Goal: Navigation & Orientation: Find specific page/section

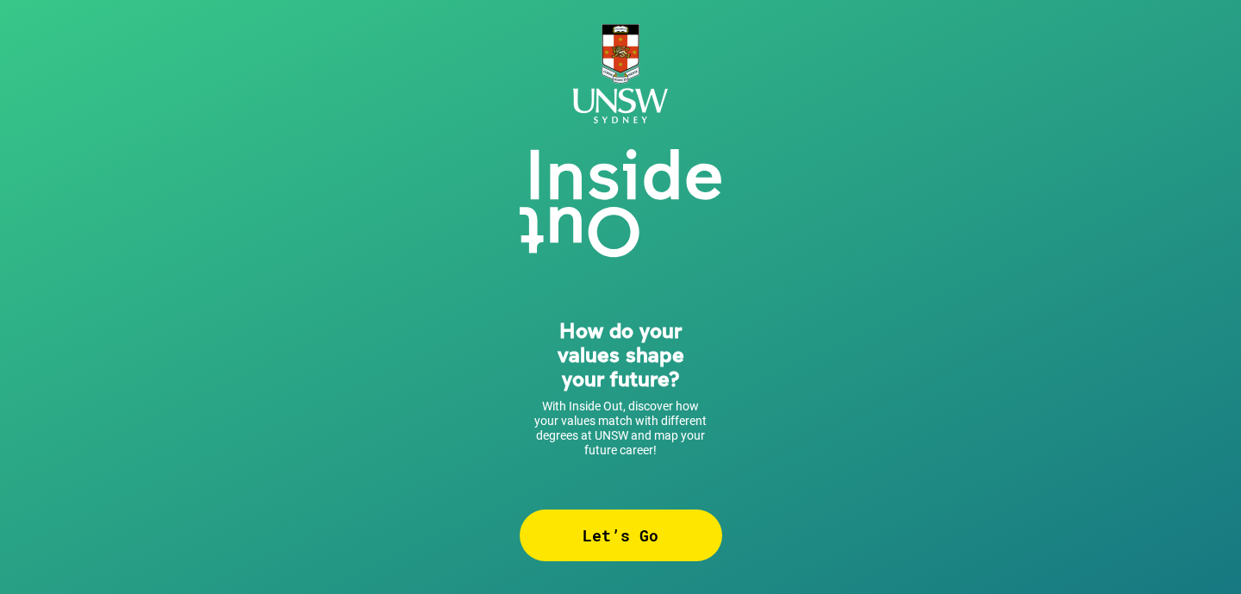
click at [621, 530] on div "Let’s Go" at bounding box center [621, 535] width 203 height 52
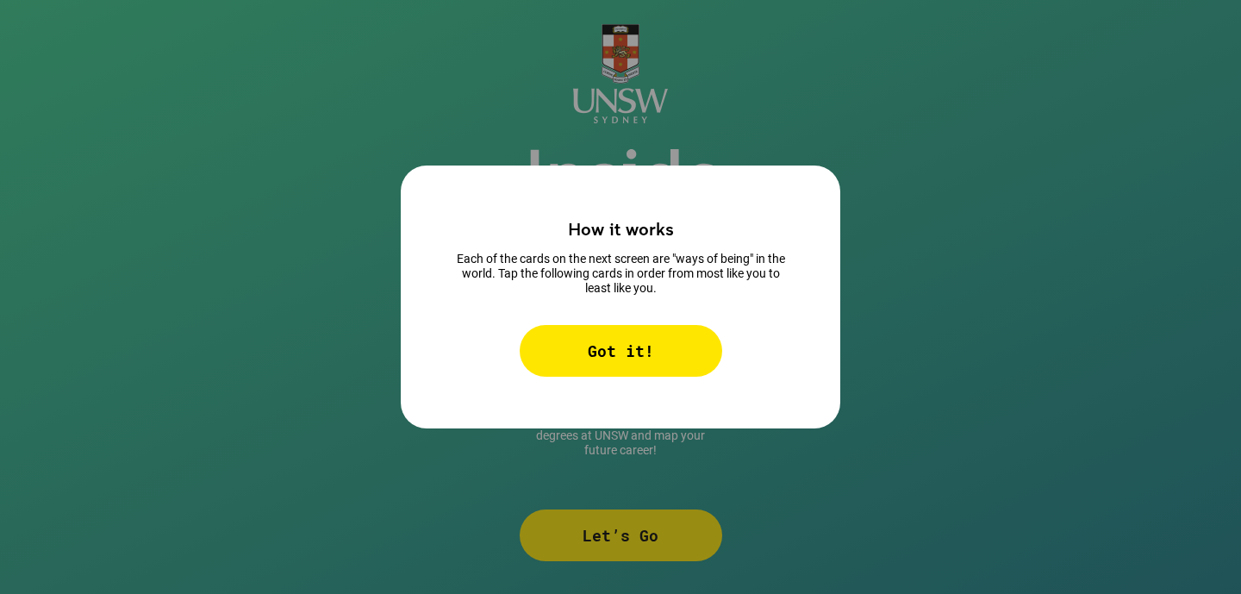
click at [640, 348] on div "Got it!" at bounding box center [621, 351] width 203 height 52
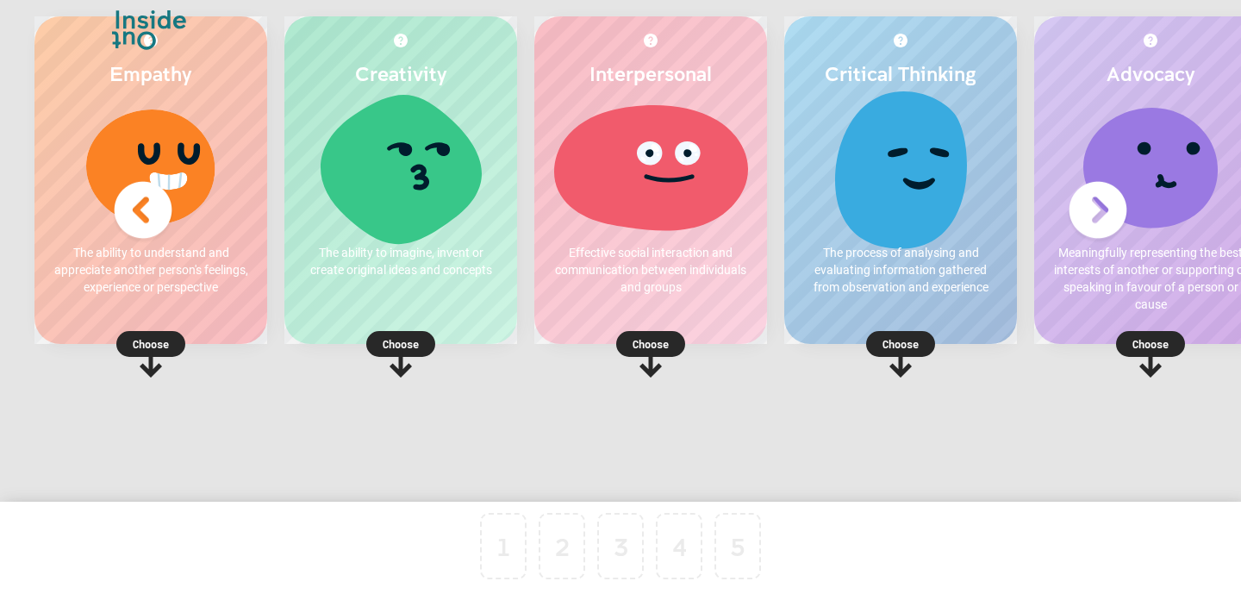
click at [422, 341] on rect at bounding box center [400, 344] width 69 height 26
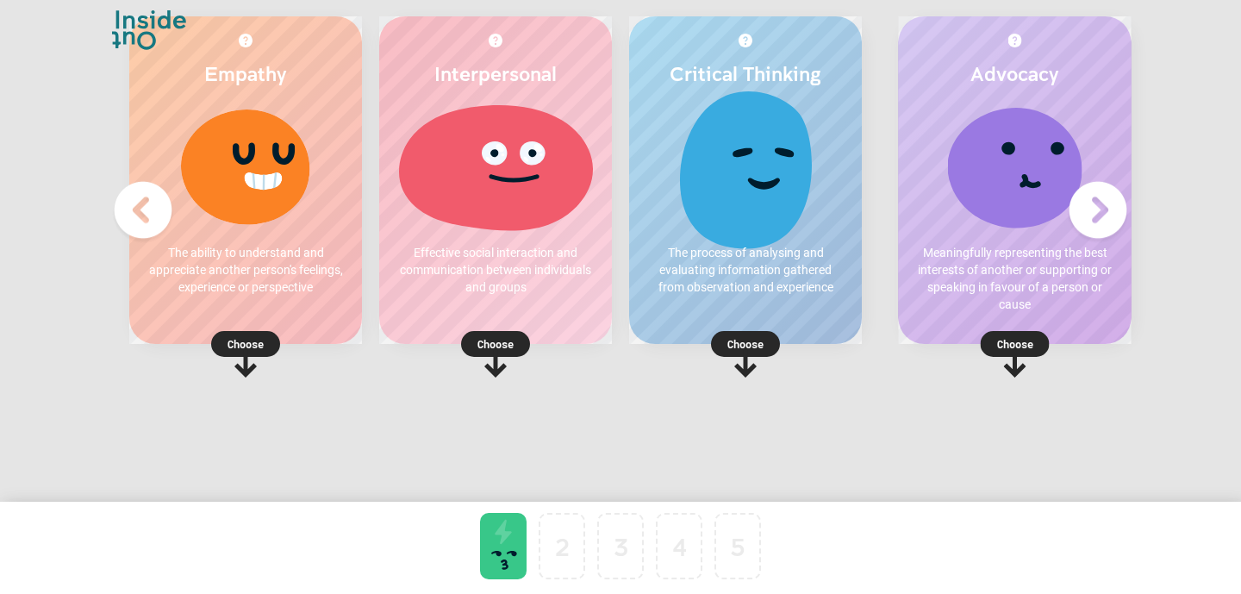
click at [504, 562] on div at bounding box center [503, 546] width 47 height 66
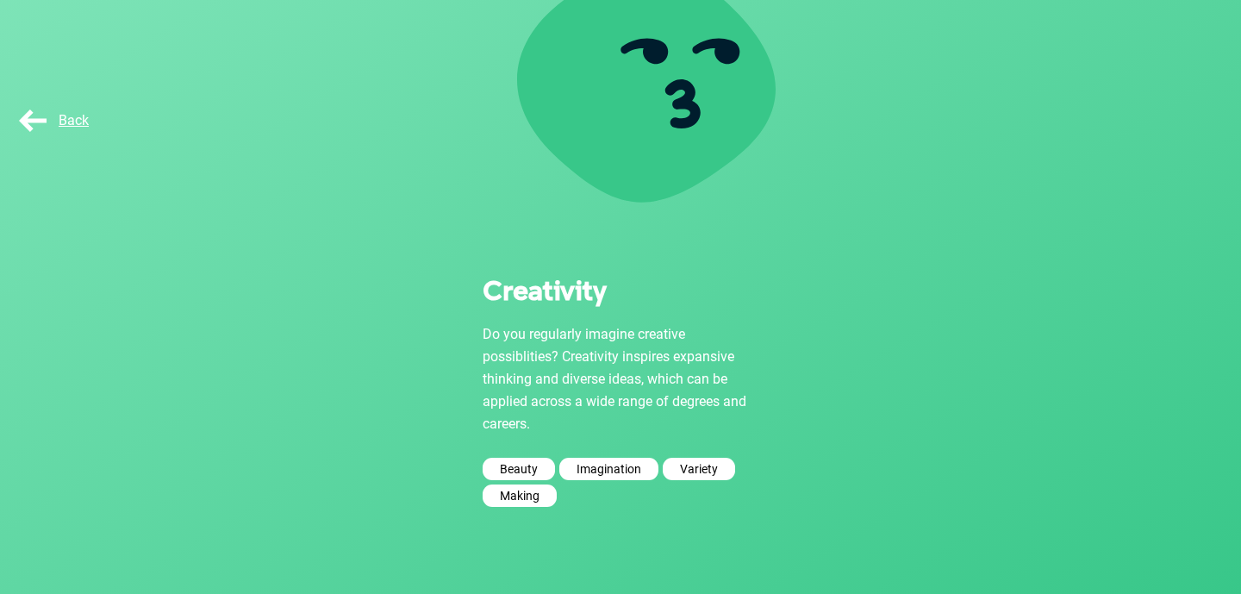
scroll to position [171, 0]
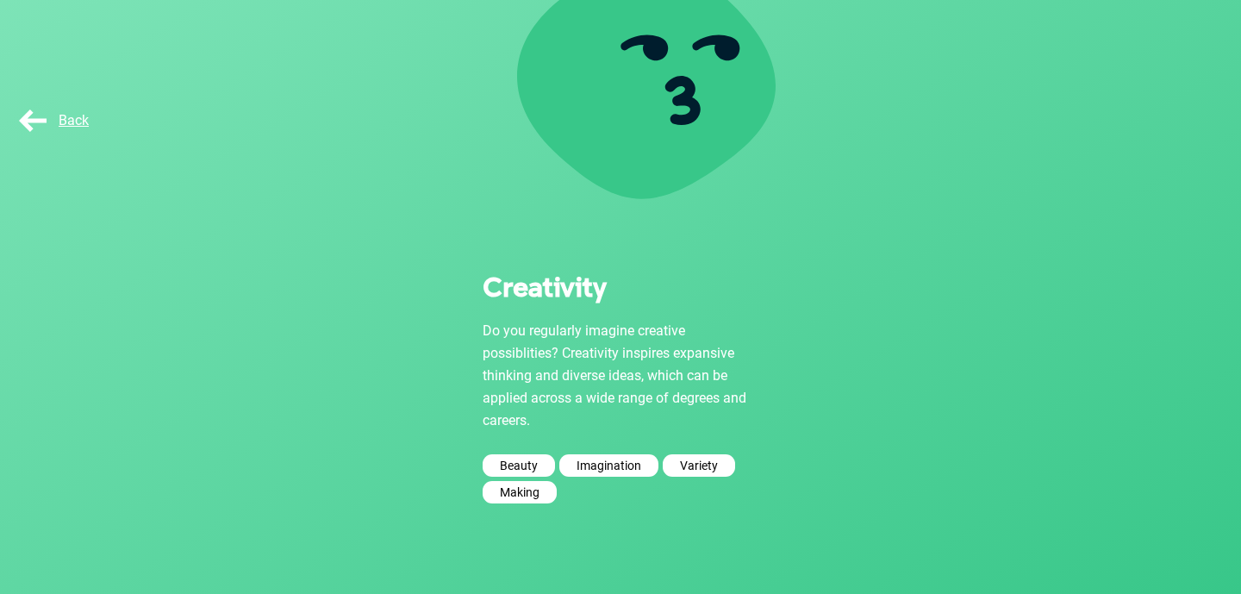
click at [22, 116] on span "Back" at bounding box center [52, 120] width 73 height 16
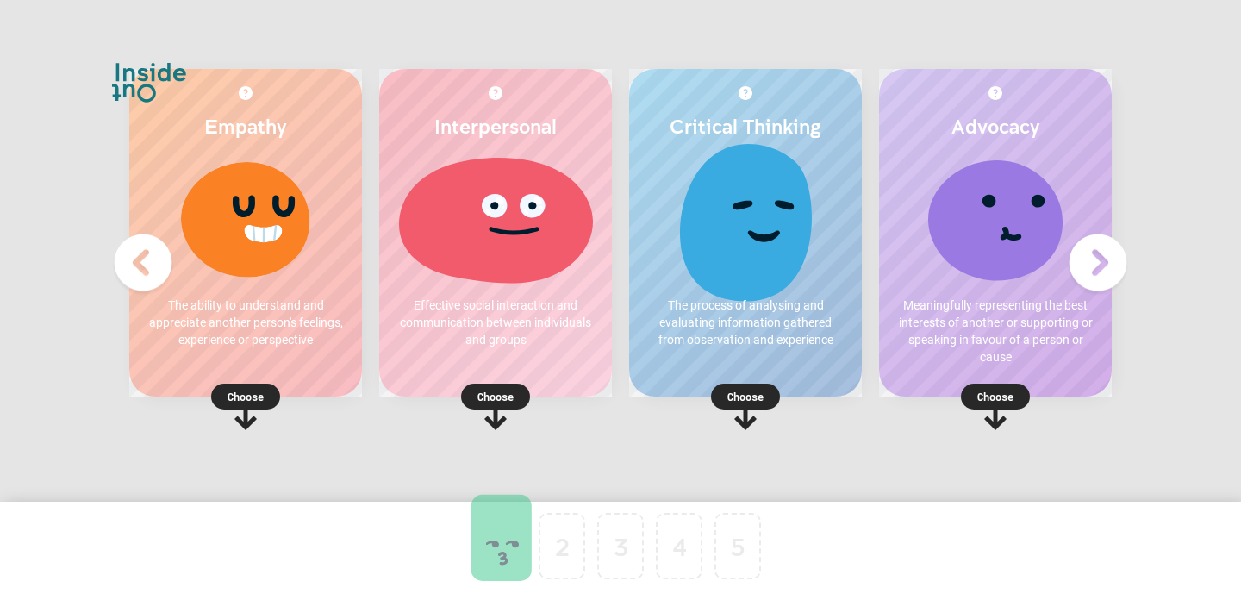
drag, startPoint x: 508, startPoint y: 543, endPoint x: 415, endPoint y: 252, distance: 305.9
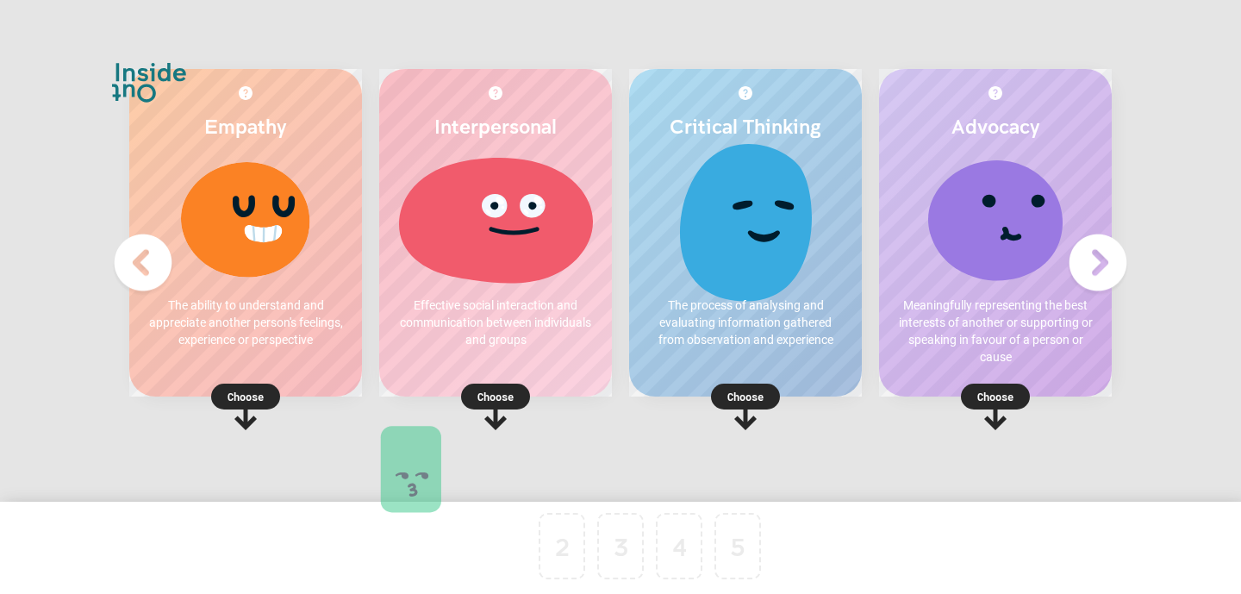
drag, startPoint x: 503, startPoint y: 530, endPoint x: 347, endPoint y: 81, distance: 475.5
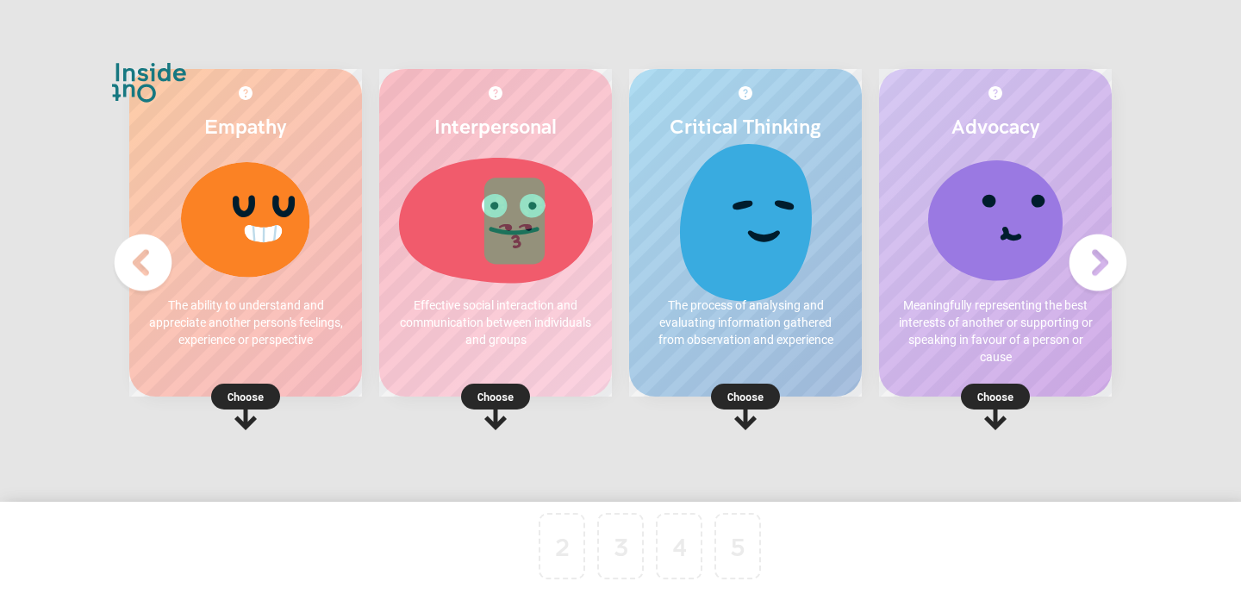
drag, startPoint x: 509, startPoint y: 534, endPoint x: 520, endPoint y: 43, distance: 491.5
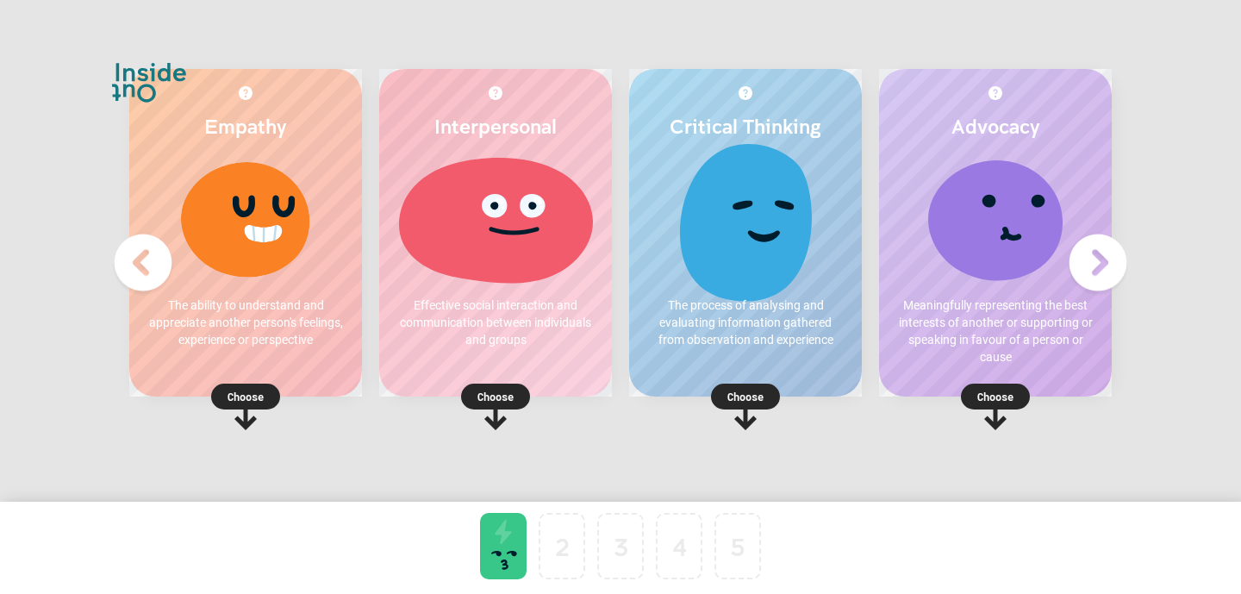
click at [516, 546] on div at bounding box center [503, 546] width 47 height 66
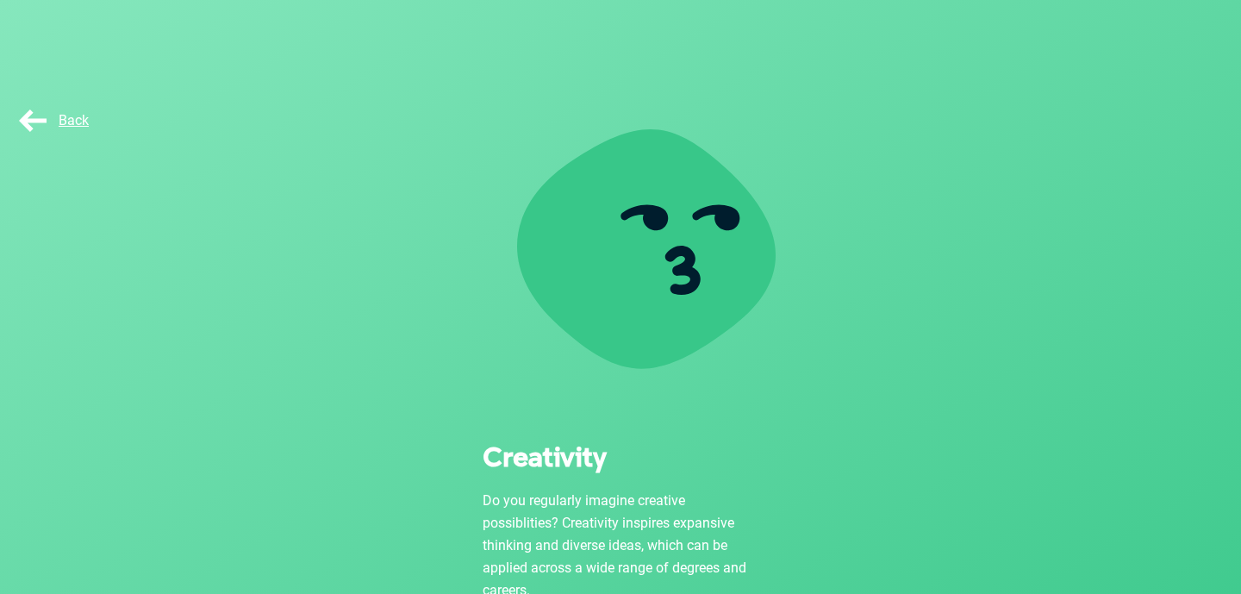
click at [65, 119] on span "Back" at bounding box center [52, 120] width 73 height 16
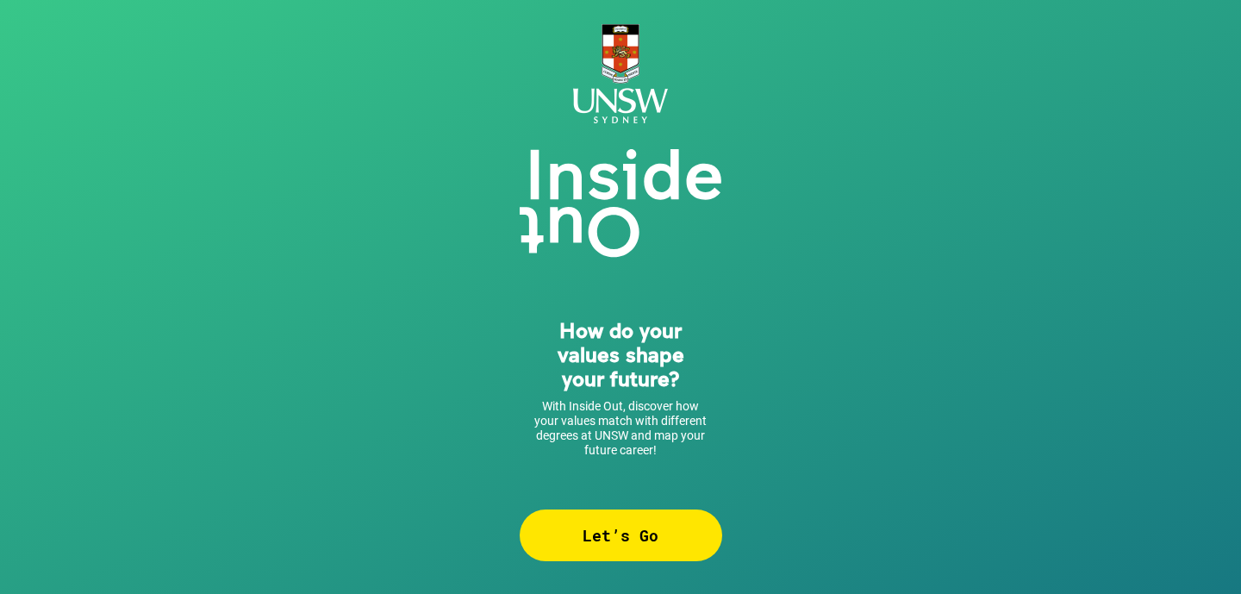
click at [644, 531] on div "Let’s Go" at bounding box center [621, 535] width 203 height 52
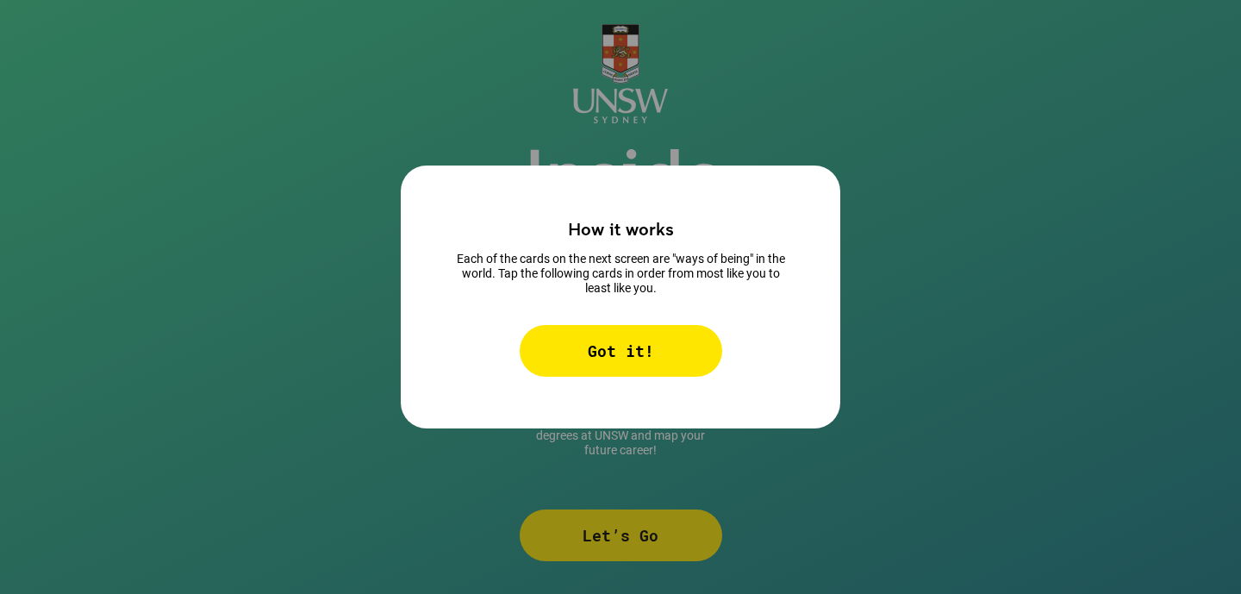
click at [672, 339] on div "Got it!" at bounding box center [621, 351] width 203 height 52
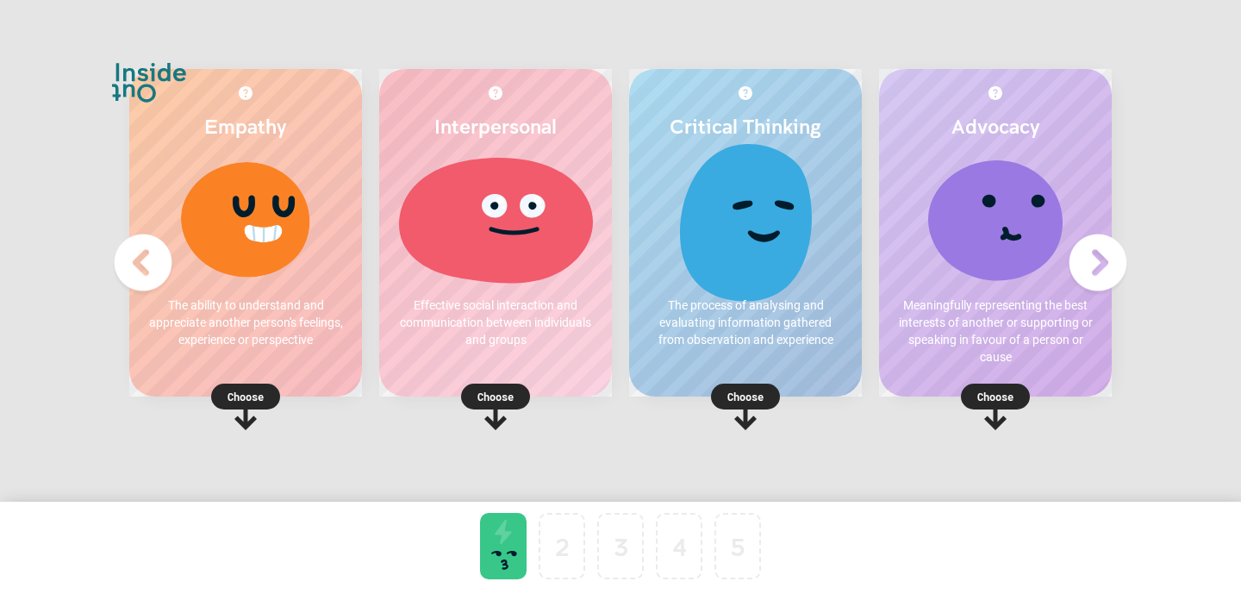
click at [254, 247] on div at bounding box center [246, 218] width 198 height 129
click at [244, 403] on p "Choose" at bounding box center [245, 396] width 233 height 17
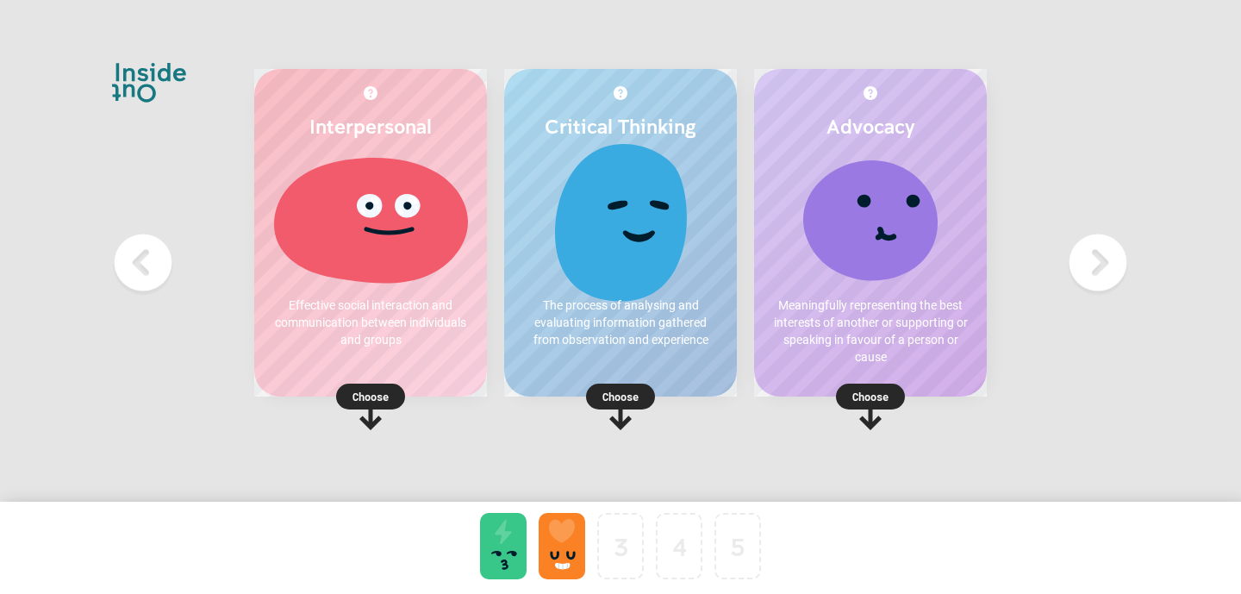
click at [500, 551] on div at bounding box center [503, 546] width 47 height 66
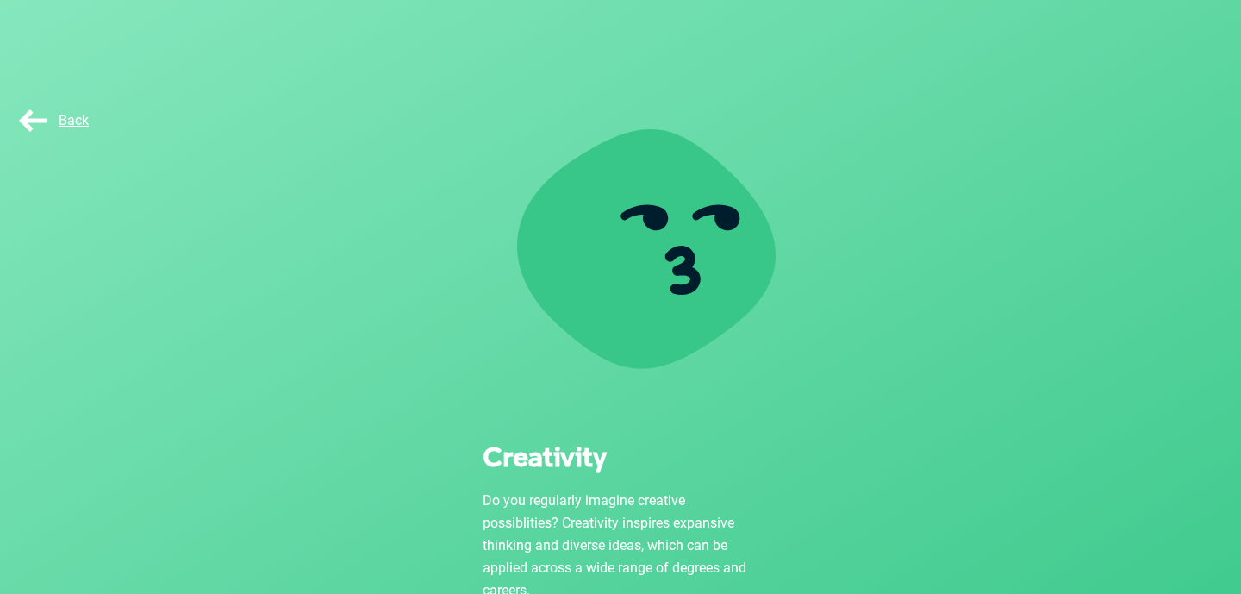
click at [72, 125] on span "Back" at bounding box center [52, 120] width 73 height 16
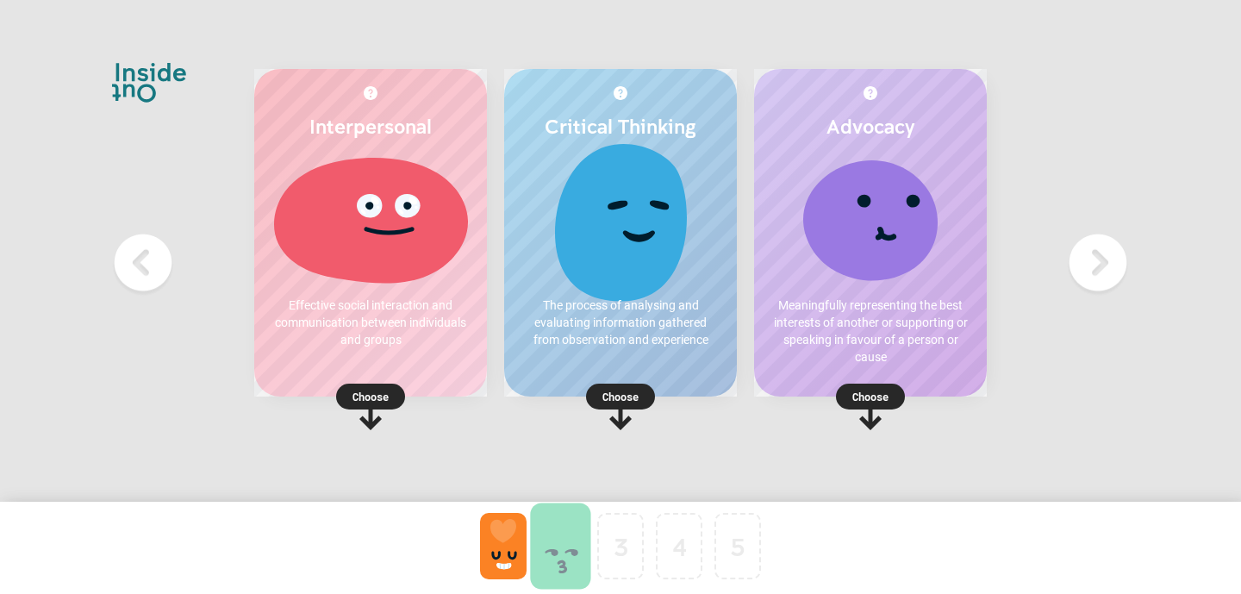
drag, startPoint x: 508, startPoint y: 547, endPoint x: 584, endPoint y: 547, distance: 75.9
click at [838, 252] on div at bounding box center [871, 218] width 198 height 129
click at [869, 397] on p "Choose" at bounding box center [870, 396] width 233 height 17
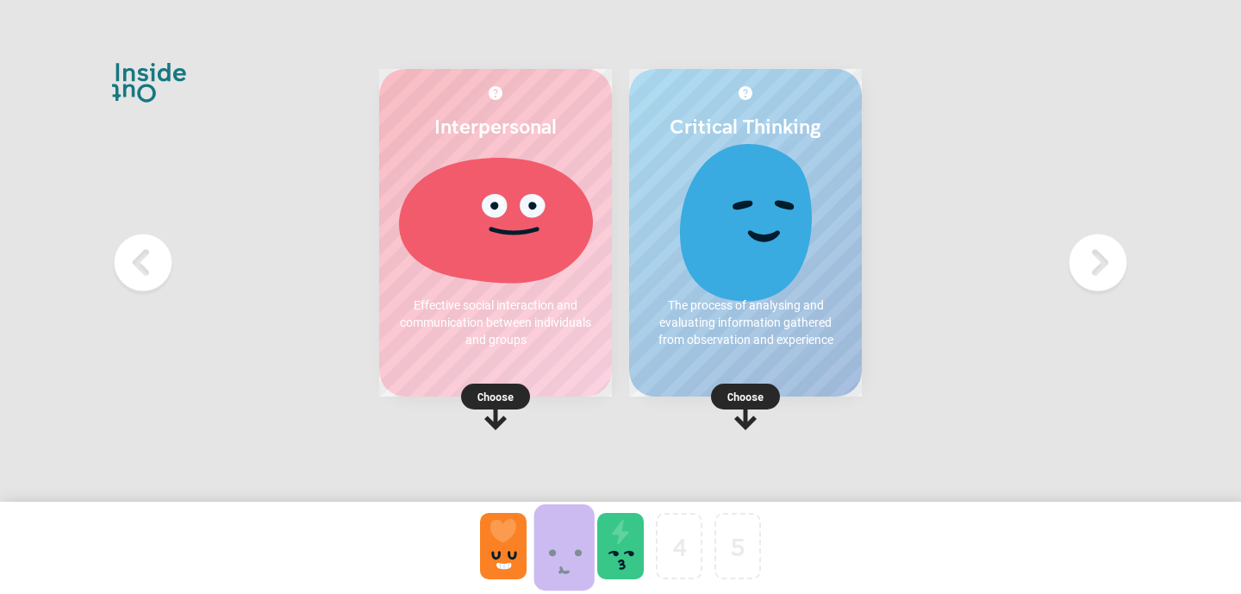
drag, startPoint x: 608, startPoint y: 538, endPoint x: 540, endPoint y: 539, distance: 67.2
click at [754, 396] on p "Choose" at bounding box center [745, 396] width 233 height 17
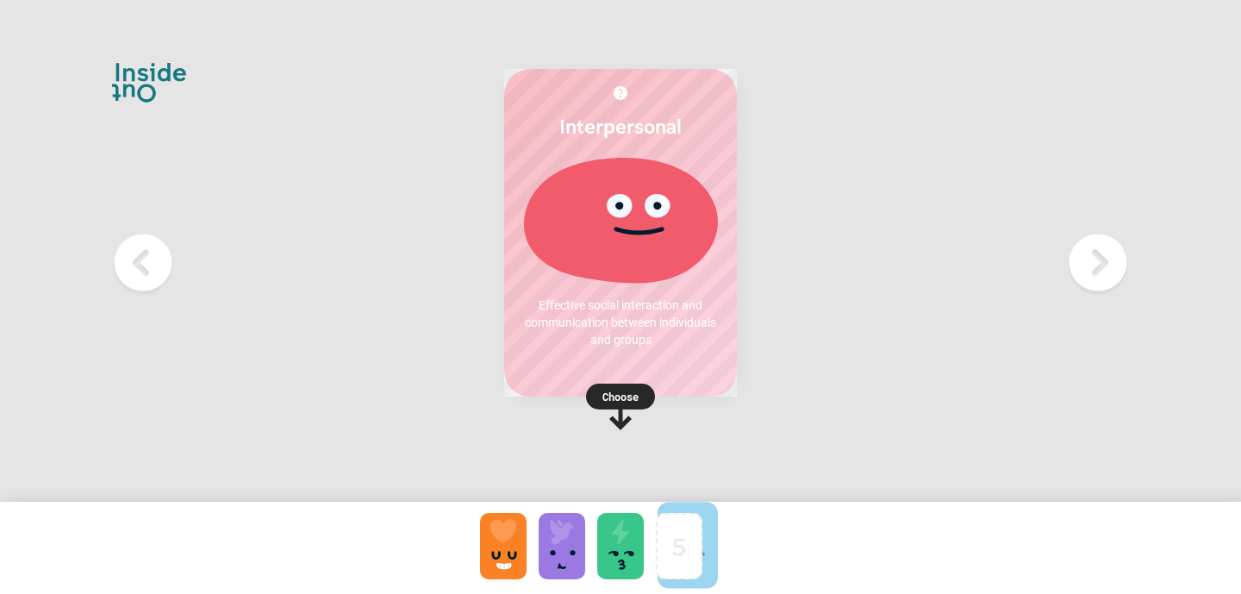
drag, startPoint x: 686, startPoint y: 539, endPoint x: 728, endPoint y: 539, distance: 42.2
click at [635, 398] on p "Choose" at bounding box center [620, 396] width 233 height 17
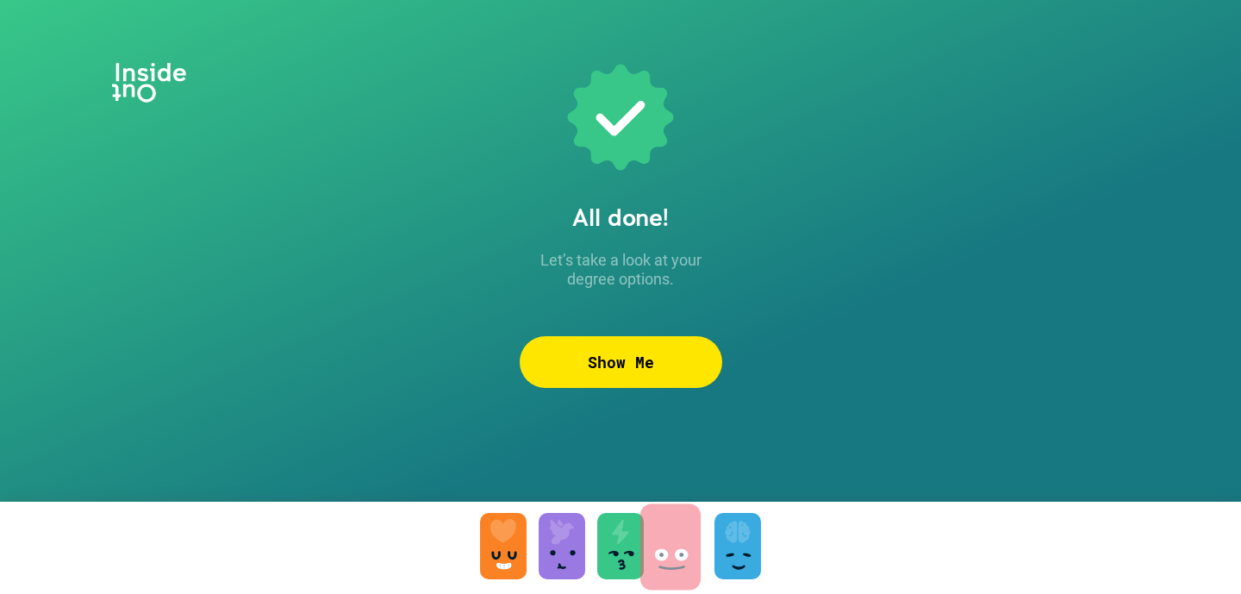
drag, startPoint x: 684, startPoint y: 535, endPoint x: 674, endPoint y: 536, distance: 9.5
click at [642, 363] on div "Show Me" at bounding box center [621, 362] width 203 height 52
